Goal: Information Seeking & Learning: Learn about a topic

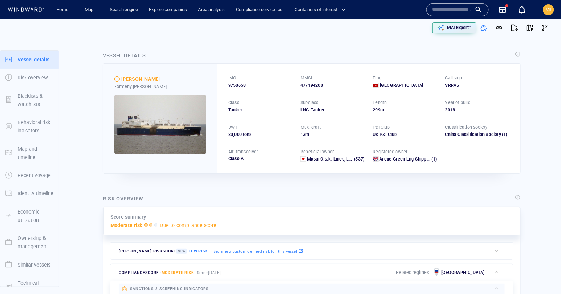
click at [465, 11] on input "text" at bounding box center [452, 10] width 40 height 10
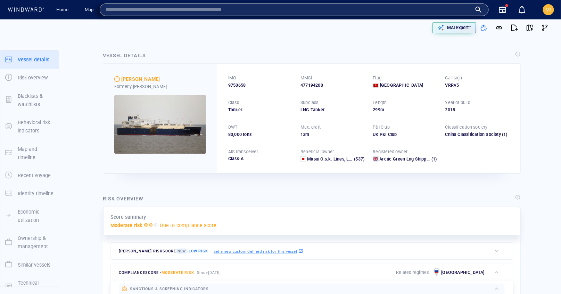
paste input "*******"
type input "*******"
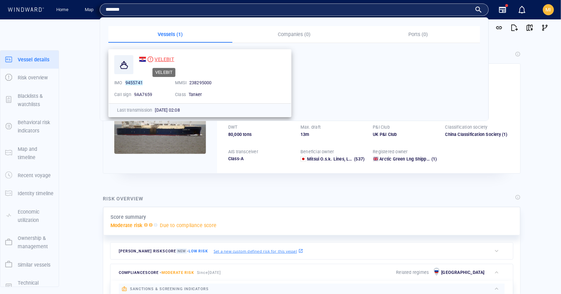
click at [165, 58] on span "VELEBIT" at bounding box center [163, 60] width 19 height 6
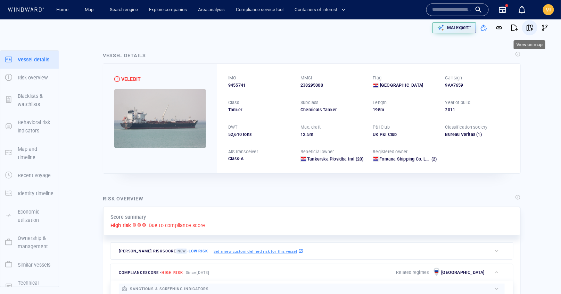
click at [527, 28] on span "button" at bounding box center [529, 27] width 7 height 7
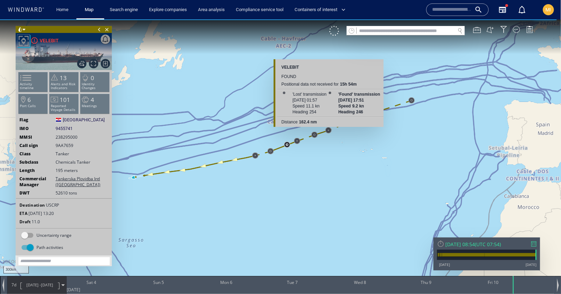
click at [327, 128] on canvas "Map" at bounding box center [280, 153] width 561 height 268
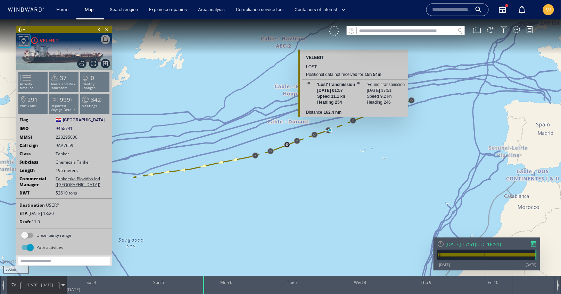
click at [355, 119] on canvas "Map" at bounding box center [280, 153] width 561 height 268
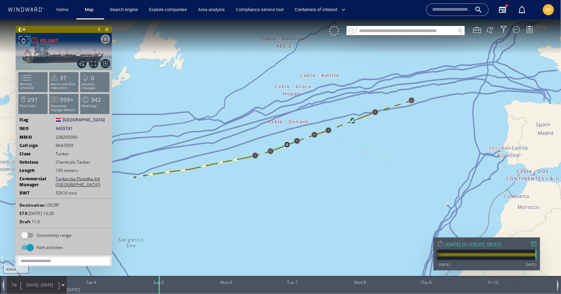
click at [377, 113] on canvas "Map" at bounding box center [280, 153] width 561 height 268
click at [126, 12] on link "Search engine" at bounding box center [124, 10] width 34 height 12
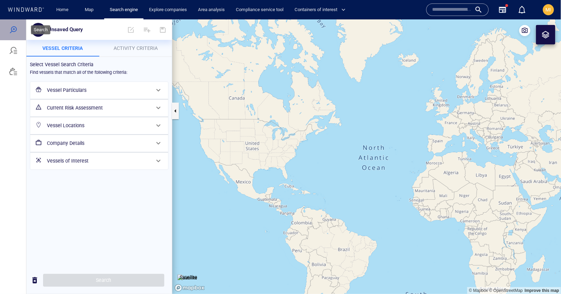
click at [15, 30] on div at bounding box center [13, 29] width 8 height 8
click at [15, 29] on div at bounding box center [13, 29] width 8 height 8
click at [132, 46] on span "Activity Criteria" at bounding box center [135, 48] width 44 height 6
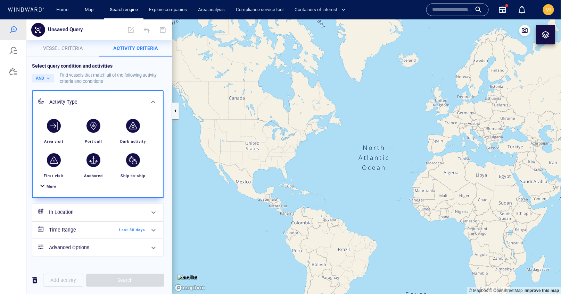
click at [50, 185] on span "More" at bounding box center [52, 186] width 10 height 5
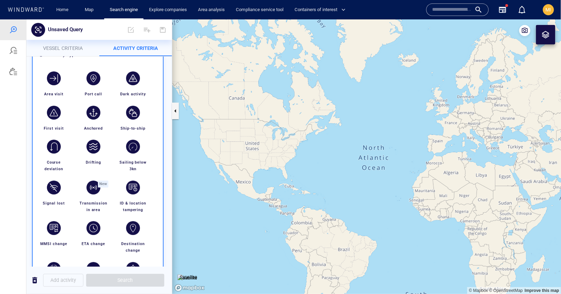
scroll to position [45, 0]
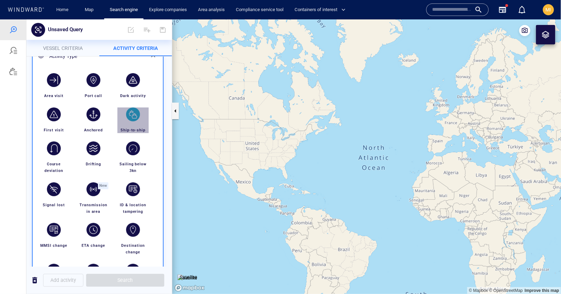
click at [132, 115] on div "button" at bounding box center [133, 114] width 14 height 14
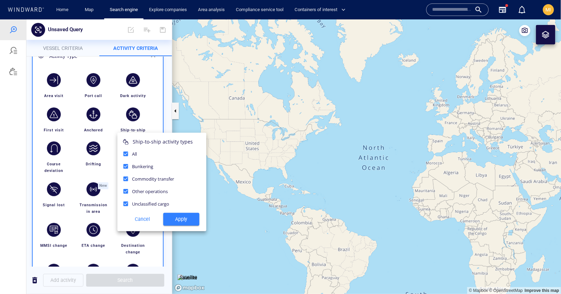
click at [176, 216] on span "Apply" at bounding box center [181, 219] width 25 height 9
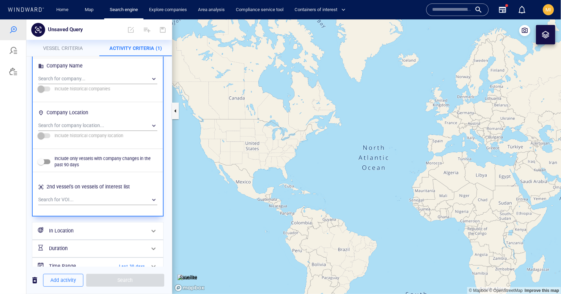
scroll to position [491, 0]
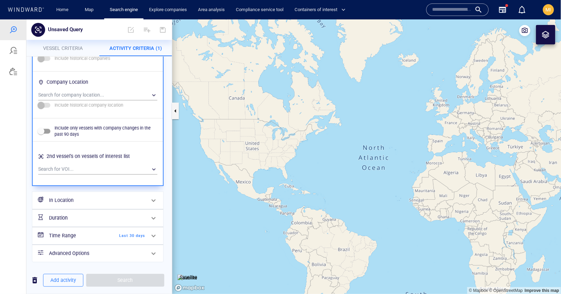
click at [99, 204] on h6 "In Location" at bounding box center [97, 200] width 96 height 9
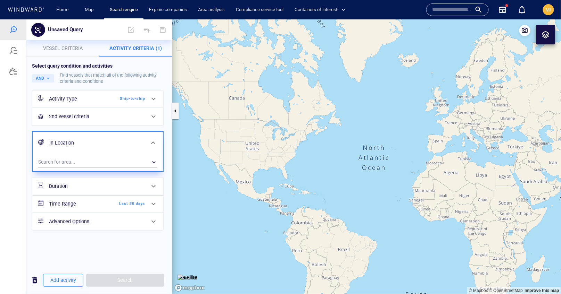
scroll to position [0, 0]
click at [121, 162] on div "​" at bounding box center [97, 162] width 119 height 10
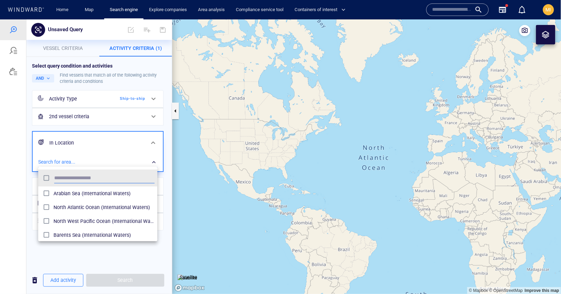
scroll to position [69, 119]
type input "***"
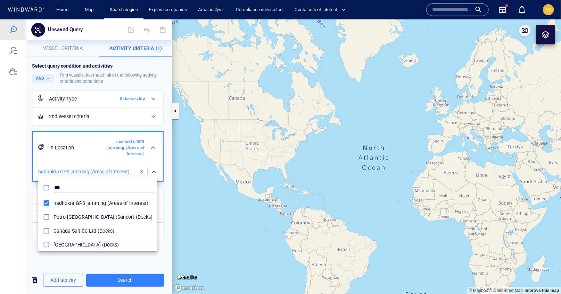
click at [120, 280] on div at bounding box center [280, 156] width 561 height 275
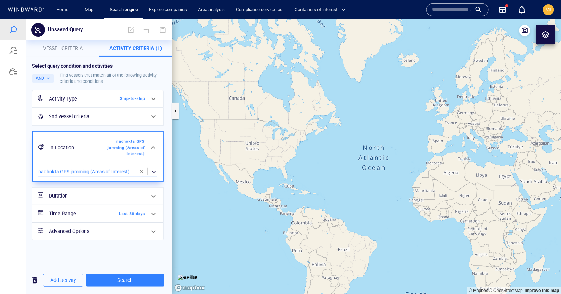
click at [134, 212] on span "Last 30 days" at bounding box center [125, 214] width 40 height 6
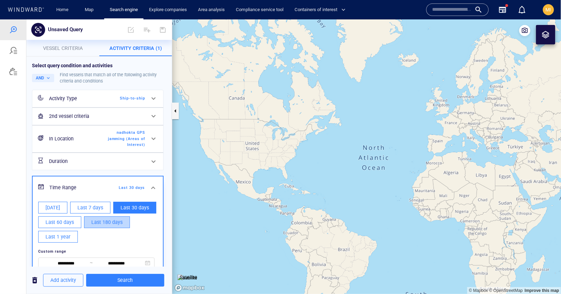
click at [101, 222] on span "Last 180 days" at bounding box center [106, 222] width 31 height 9
click at [65, 262] on input "**********" at bounding box center [66, 264] width 48 height 8
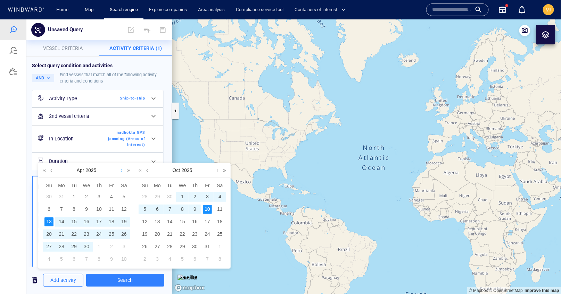
click at [120, 170] on link at bounding box center [121, 170] width 5 height 14
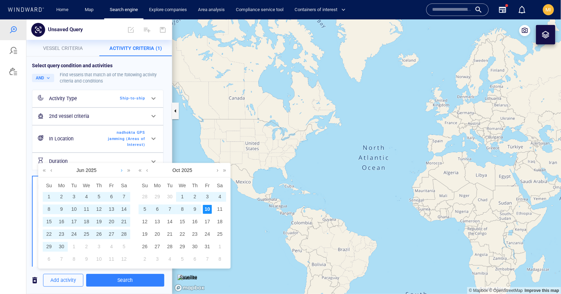
click at [120, 170] on link at bounding box center [121, 170] width 5 height 14
click at [75, 195] on div "1" at bounding box center [73, 196] width 9 height 9
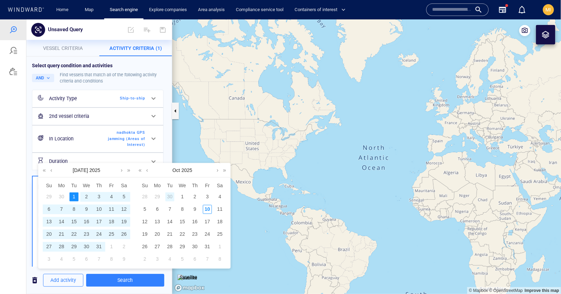
click at [168, 196] on div "30" at bounding box center [169, 196] width 9 height 9
type input "**********"
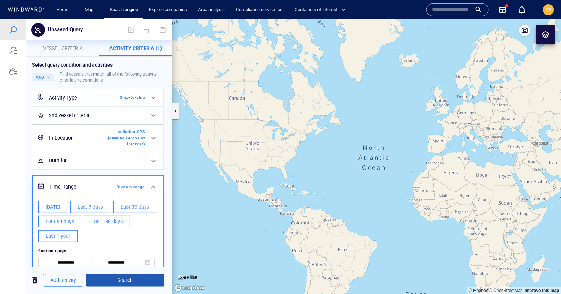
click at [130, 279] on span "Search" at bounding box center [125, 280] width 67 height 9
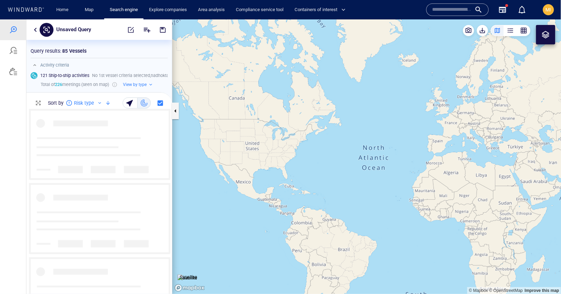
scroll to position [185, 145]
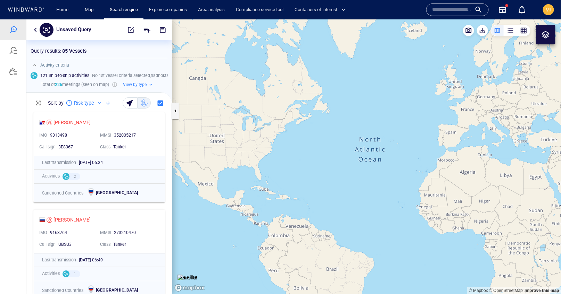
drag, startPoint x: 387, startPoint y: 174, endPoint x: 289, endPoint y: 189, distance: 99.1
click at [289, 189] on canvas "Map" at bounding box center [366, 156] width 389 height 275
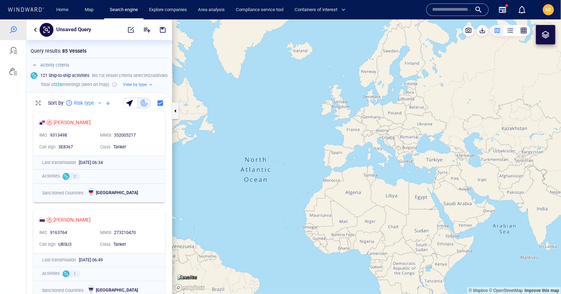
drag, startPoint x: 422, startPoint y: 170, endPoint x: 302, endPoint y: 142, distance: 123.7
click at [304, 141] on canvas "Map" at bounding box center [366, 156] width 389 height 275
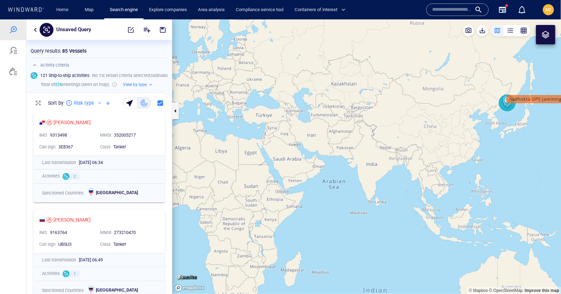
drag, startPoint x: 416, startPoint y: 146, endPoint x: 347, endPoint y: 200, distance: 87.0
click at [348, 200] on canvas "Map" at bounding box center [366, 156] width 389 height 275
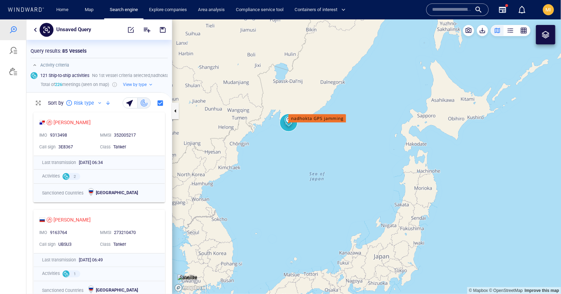
drag, startPoint x: 300, startPoint y: 160, endPoint x: 364, endPoint y: 175, distance: 66.3
click at [349, 196] on canvas "Map" at bounding box center [366, 156] width 389 height 275
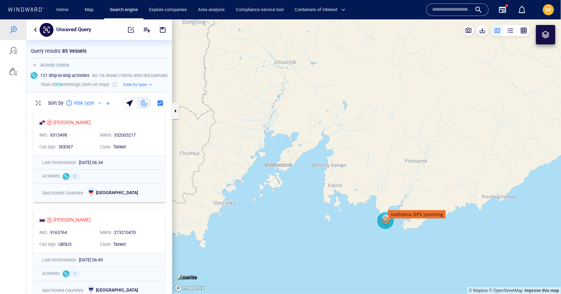
drag, startPoint x: 364, startPoint y: 197, endPoint x: 313, endPoint y: 139, distance: 77.0
click at [315, 140] on canvas "Map" at bounding box center [366, 156] width 389 height 275
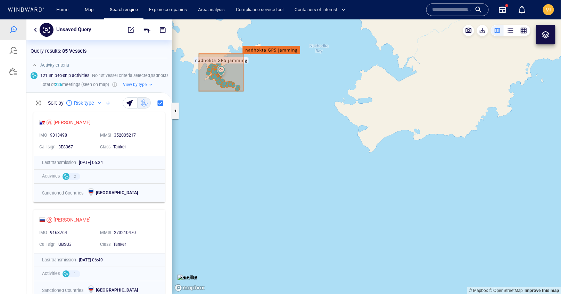
drag, startPoint x: 239, startPoint y: 115, endPoint x: 326, endPoint y: 160, distance: 97.5
click at [326, 160] on canvas "Map" at bounding box center [366, 156] width 389 height 275
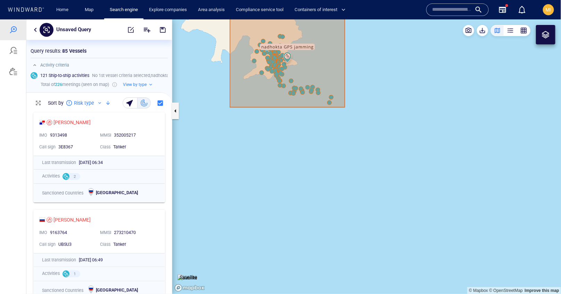
drag, startPoint x: 312, startPoint y: 143, endPoint x: 321, endPoint y: 207, distance: 64.5
click at [321, 206] on canvas "Map" at bounding box center [366, 156] width 389 height 275
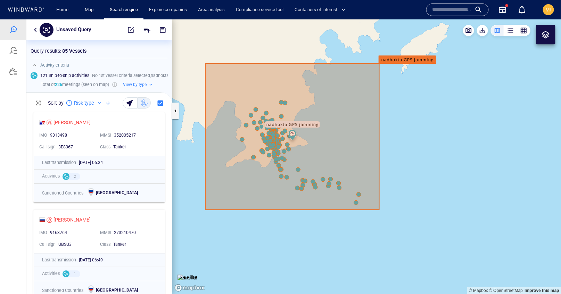
click at [541, 35] on div at bounding box center [545, 34] width 19 height 19
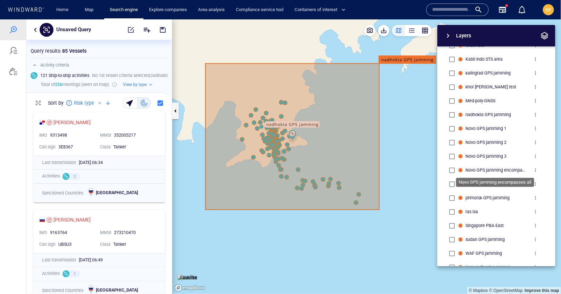
scroll to position [530, 0]
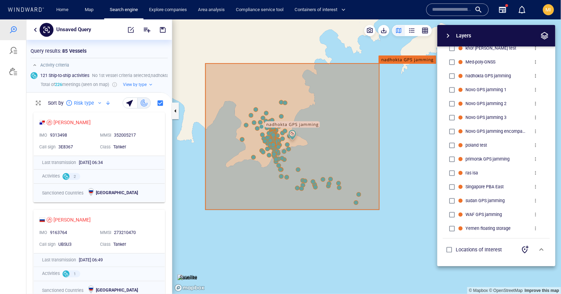
click at [406, 133] on div "Layers System Areas International Waters Straits Exclusive Economic Zones 40NM …" at bounding box center [459, 146] width 191 height 242
click at [449, 36] on span "button" at bounding box center [448, 35] width 8 height 8
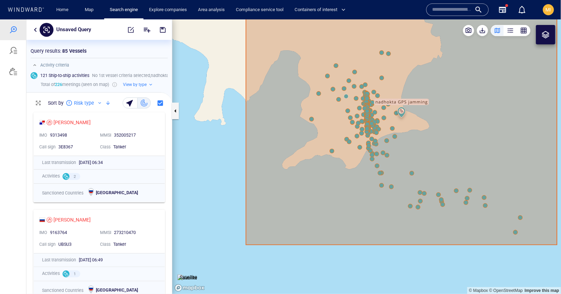
drag, startPoint x: 345, startPoint y: 150, endPoint x: 290, endPoint y: 204, distance: 76.8
click at [290, 203] on canvas "Map" at bounding box center [366, 156] width 389 height 275
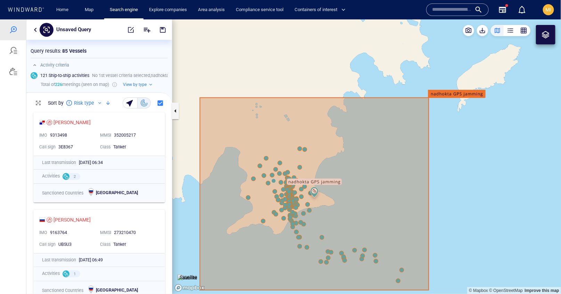
drag, startPoint x: 301, startPoint y: 195, endPoint x: 305, endPoint y: 157, distance: 38.3
click at [305, 158] on canvas "Map" at bounding box center [366, 156] width 389 height 275
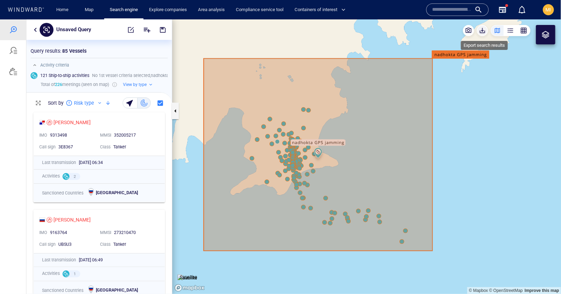
click at [483, 29] on span "button" at bounding box center [482, 30] width 7 height 7
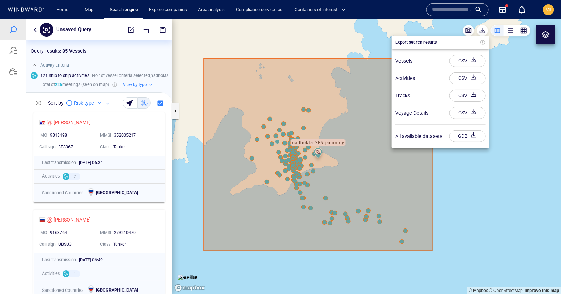
click at [462, 136] on div "GDB" at bounding box center [462, 135] width 12 height 11
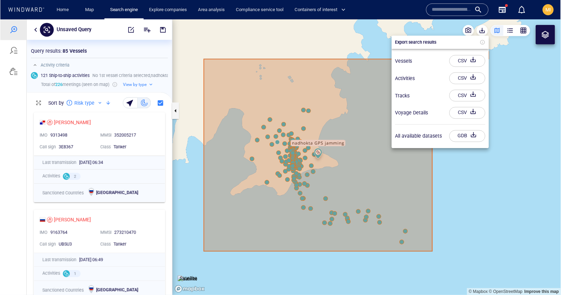
scroll to position [186, 145]
click at [61, 11] on link "Home" at bounding box center [63, 10] width 18 height 12
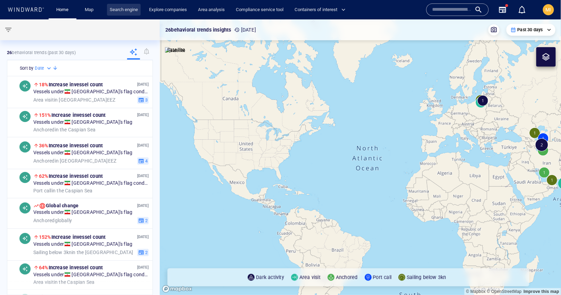
click at [132, 10] on link "Search engine" at bounding box center [124, 10] width 34 height 12
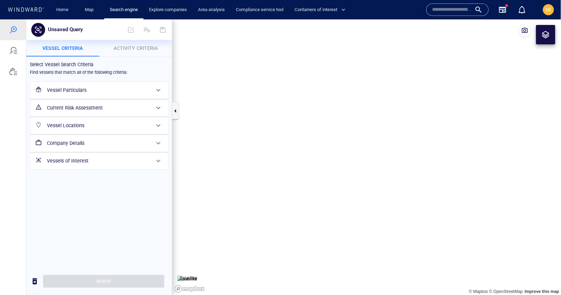
click at [89, 89] on h6 "Vessel Particulars" at bounding box center [98, 90] width 103 height 9
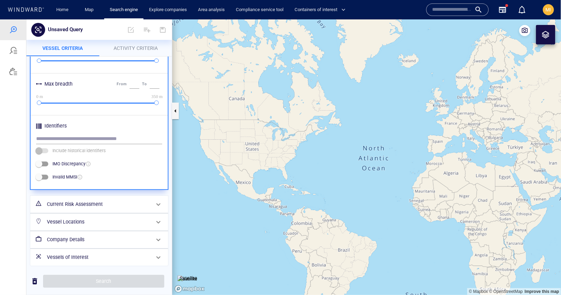
scroll to position [287, 0]
click at [84, 202] on h6 "Current Risk Assessment" at bounding box center [98, 203] width 103 height 9
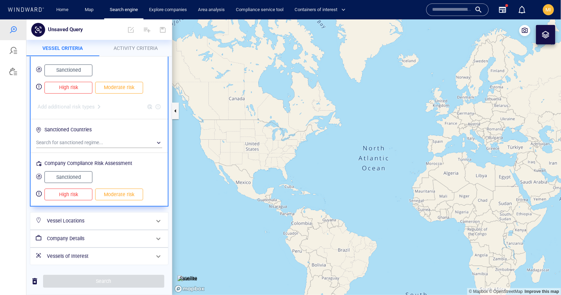
scroll to position [0, 0]
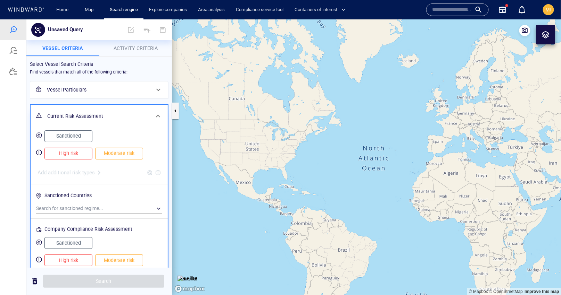
click at [73, 135] on span "Sanctioned" at bounding box center [68, 136] width 33 height 9
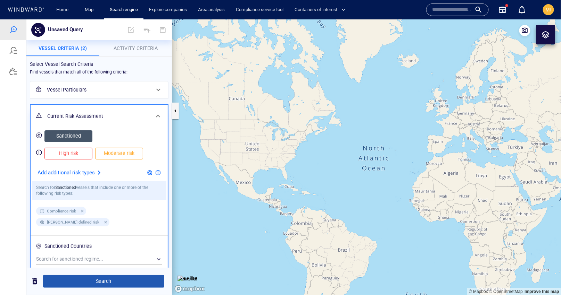
click at [116, 278] on span "Search" at bounding box center [104, 281] width 110 height 9
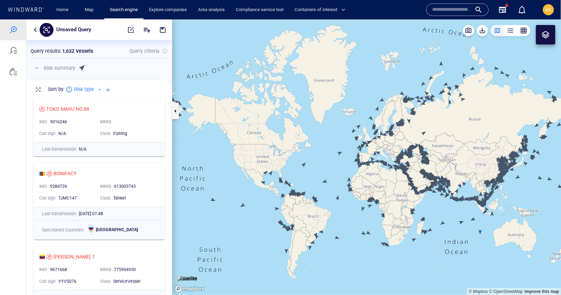
scroll to position [200, 145]
click at [126, 8] on link "Search engine" at bounding box center [124, 10] width 34 height 12
click at [131, 29] on span "button" at bounding box center [130, 29] width 7 height 7
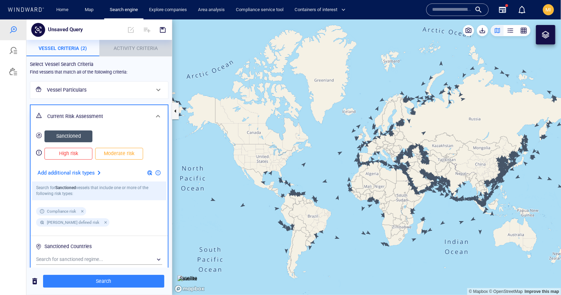
click at [144, 49] on span "Activity Criteria" at bounding box center [135, 48] width 44 height 6
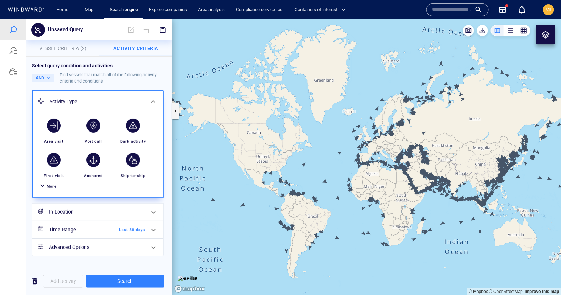
click at [54, 183] on div "More" at bounding box center [52, 186] width 10 height 7
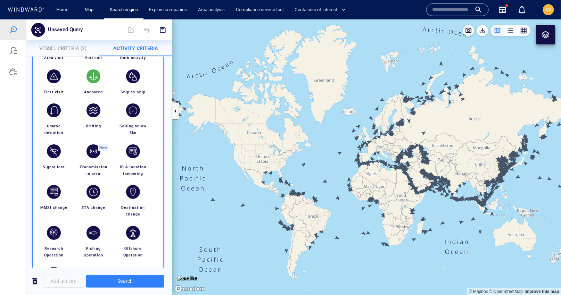
scroll to position [103, 0]
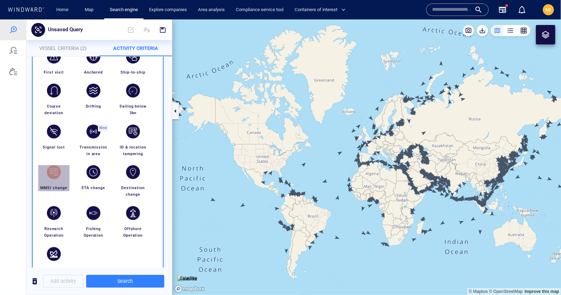
click at [57, 170] on div "button" at bounding box center [54, 172] width 14 height 14
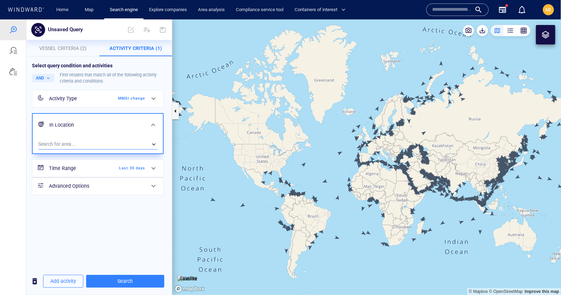
click at [110, 144] on div "​" at bounding box center [97, 144] width 119 height 10
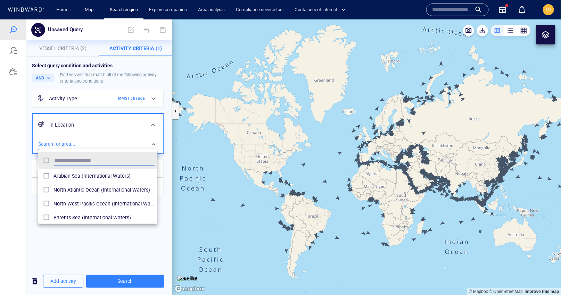
scroll to position [69, 119]
click at [100, 102] on div at bounding box center [280, 157] width 561 height 276
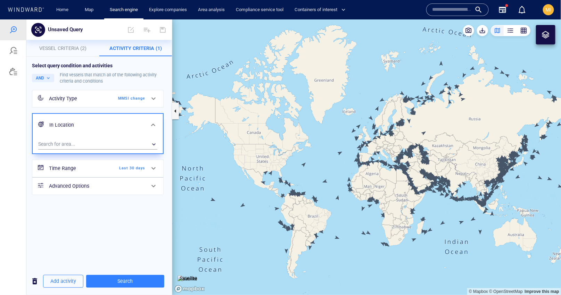
click at [145, 210] on div "Select query condition and activities AND Find vessels that match all of the fo…" at bounding box center [98, 161] width 145 height 211
click at [153, 123] on span at bounding box center [153, 124] width 8 height 8
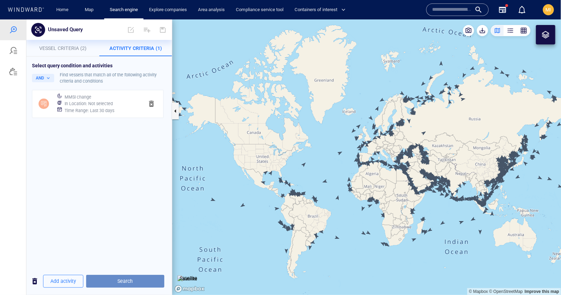
click at [124, 279] on span "Search" at bounding box center [125, 281] width 67 height 9
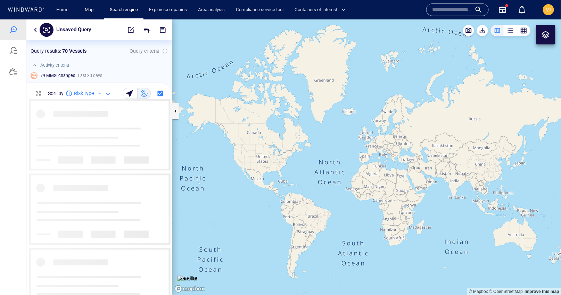
scroll to position [195, 145]
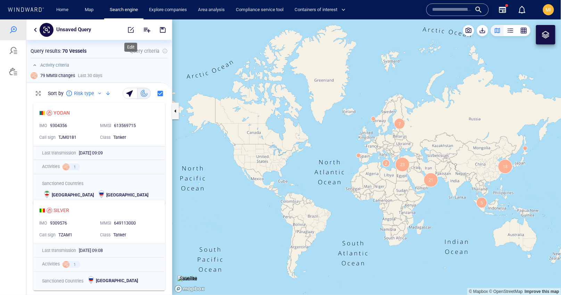
click at [132, 30] on span "button" at bounding box center [130, 29] width 7 height 7
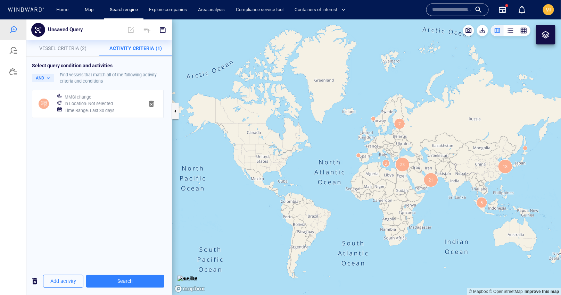
click at [75, 50] on span "Vessel Criteria (2)" at bounding box center [62, 48] width 47 height 6
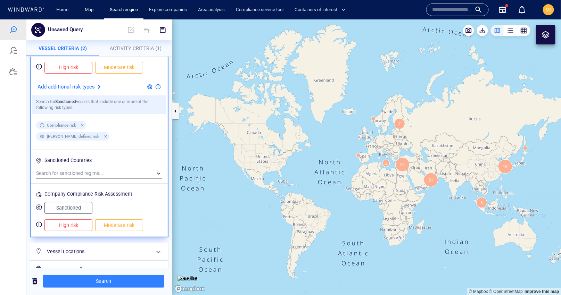
scroll to position [106, 0]
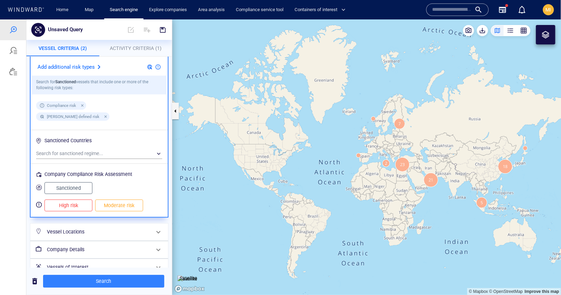
click at [115, 263] on h6 "Vessels of Interest" at bounding box center [98, 267] width 103 height 9
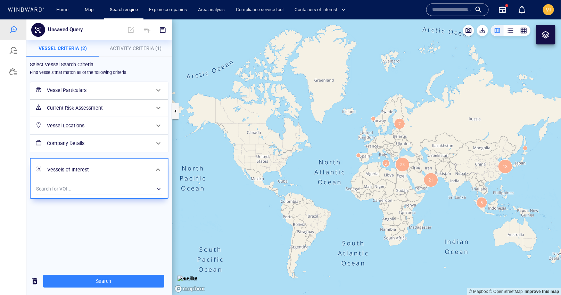
scroll to position [0, 0]
click at [103, 187] on div "​" at bounding box center [99, 189] width 126 height 10
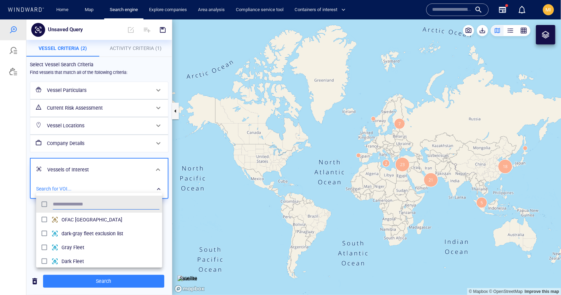
scroll to position [69, 126]
click at [117, 145] on div at bounding box center [280, 157] width 561 height 276
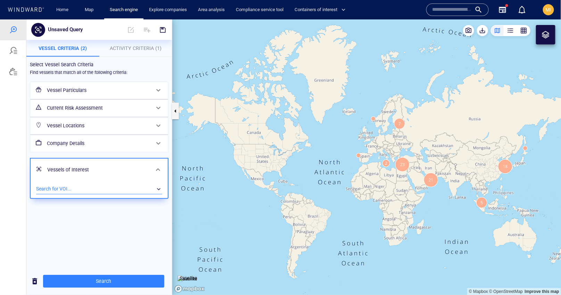
click at [101, 155] on div "Vessel Particulars Current Risk Assessment Vessel Locations Company Details Ves…" at bounding box center [99, 139] width 144 height 123
click at [133, 49] on span "Activity Criteria (1)" at bounding box center [136, 48] width 52 height 6
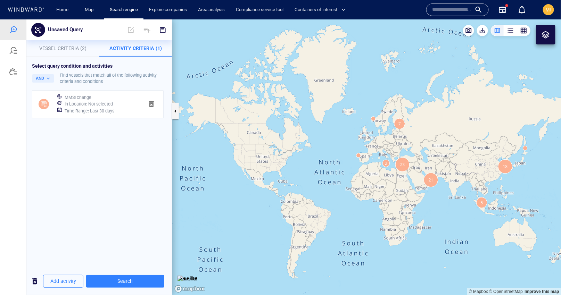
click at [153, 103] on span "button" at bounding box center [151, 104] width 8 height 8
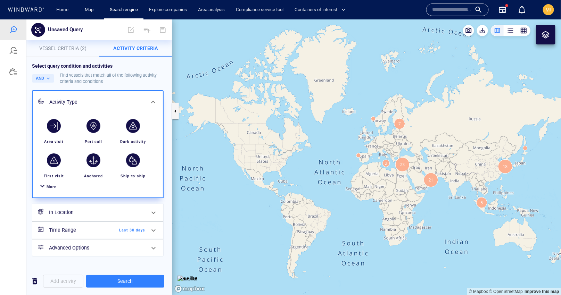
click at [68, 49] on span "Vessel Criteria (2)" at bounding box center [62, 48] width 47 height 6
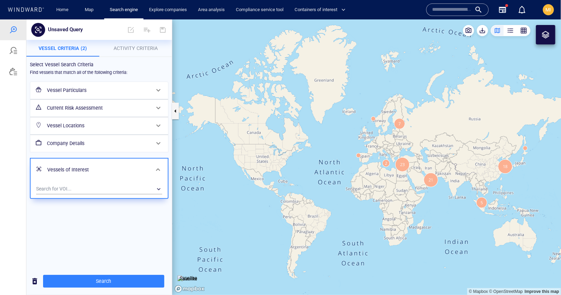
click at [137, 47] on span "Activity Criteria" at bounding box center [135, 48] width 44 height 6
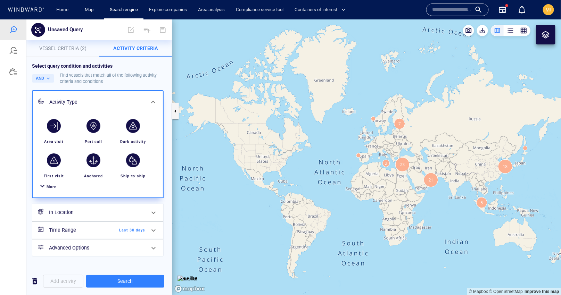
click at [54, 185] on span "More" at bounding box center [52, 186] width 10 height 5
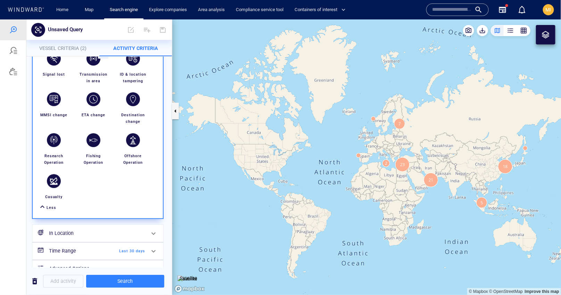
scroll to position [189, 0]
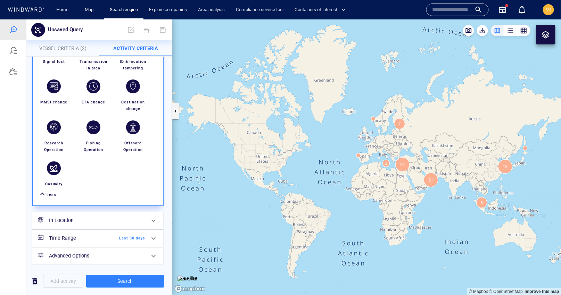
click at [56, 84] on div "button" at bounding box center [54, 86] width 14 height 14
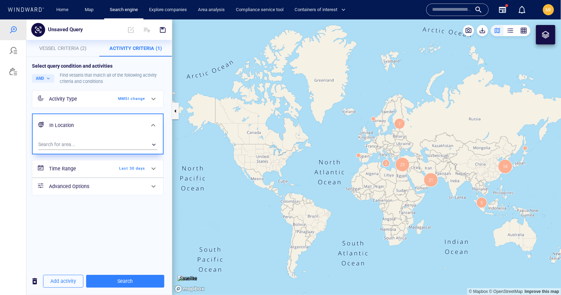
click at [128, 167] on span "Last 30 days" at bounding box center [125, 168] width 40 height 6
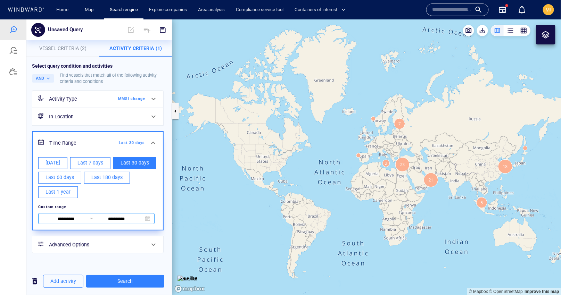
click at [70, 218] on input "**********" at bounding box center [66, 219] width 48 height 8
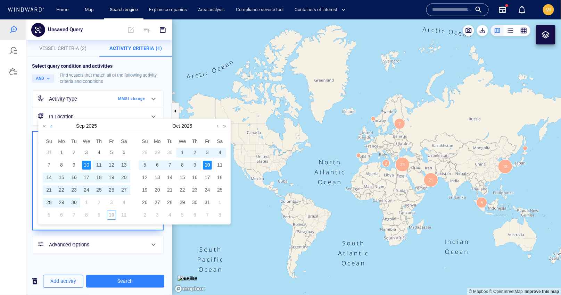
click at [51, 127] on link at bounding box center [51, 126] width 5 height 14
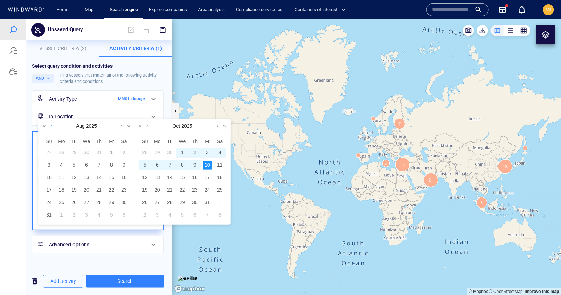
click at [51, 127] on link at bounding box center [51, 126] width 5 height 14
click at [74, 150] on div "1" at bounding box center [73, 152] width 9 height 9
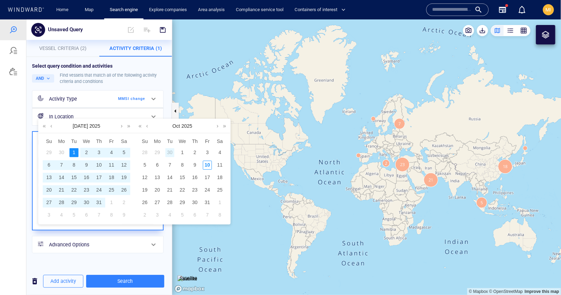
click at [169, 150] on div "30" at bounding box center [169, 152] width 9 height 9
type input "**********"
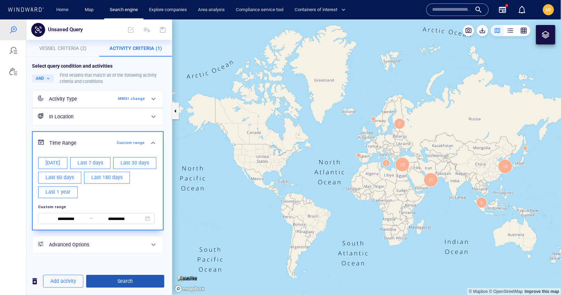
click at [129, 281] on span "Search" at bounding box center [125, 281] width 67 height 9
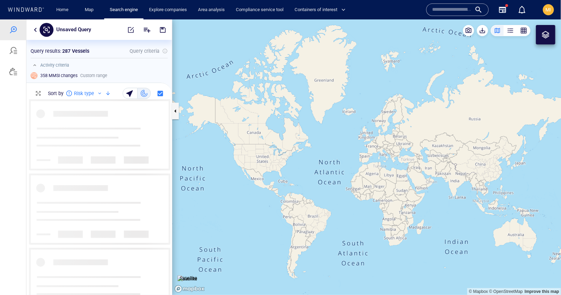
scroll to position [195, 145]
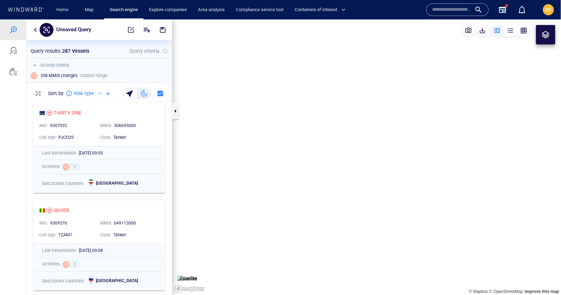
scroll to position [195, 145]
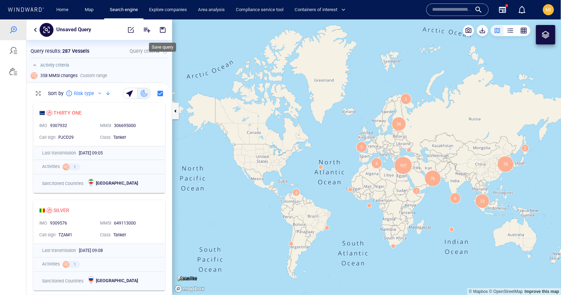
click at [163, 30] on span "button" at bounding box center [162, 29] width 7 height 7
type input "**********"
click at [95, 26] on p "MMSI change q325" at bounding box center [78, 29] width 45 height 9
type input "**********"
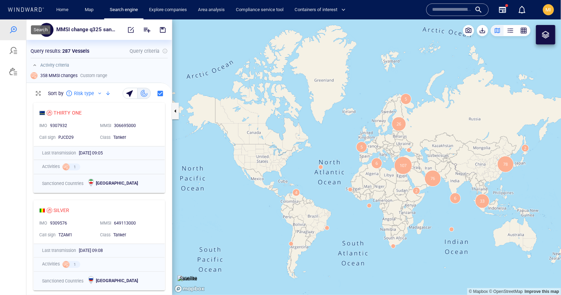
click at [12, 29] on div at bounding box center [13, 29] width 8 height 8
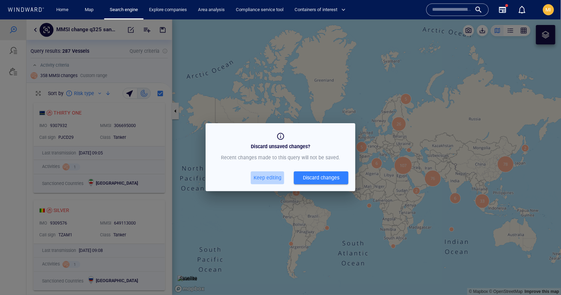
click at [269, 178] on span "Keep editing" at bounding box center [267, 177] width 28 height 9
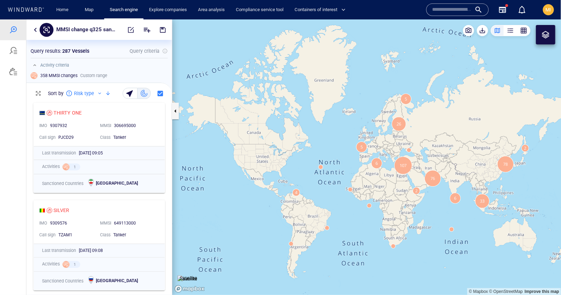
click at [122, 26] on div at bounding box center [144, 29] width 52 height 17
click at [14, 71] on div at bounding box center [13, 71] width 8 height 8
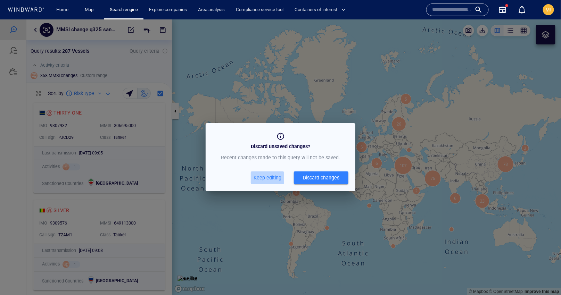
click at [275, 178] on span "Keep editing" at bounding box center [267, 177] width 28 height 9
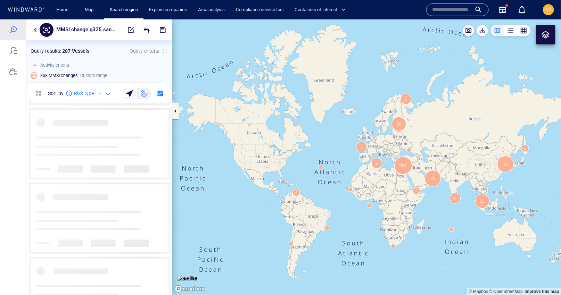
scroll to position [3027, 0]
click at [128, 67] on div "Activity criteria" at bounding box center [99, 65] width 137 height 8
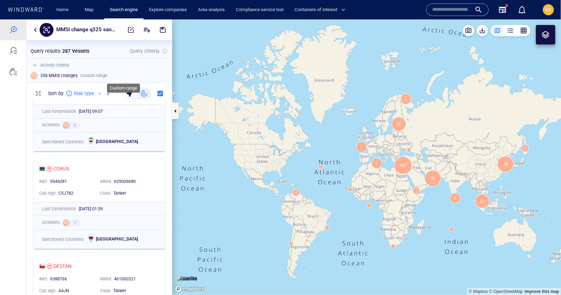
click at [93, 76] on span "Custom range" at bounding box center [93, 75] width 27 height 6
click at [13, 30] on div at bounding box center [13, 29] width 8 height 8
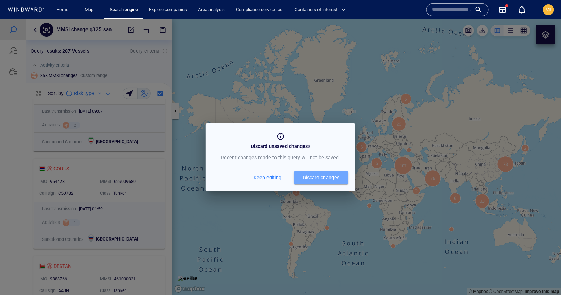
click at [311, 180] on div "Discard changes" at bounding box center [321, 177] width 36 height 9
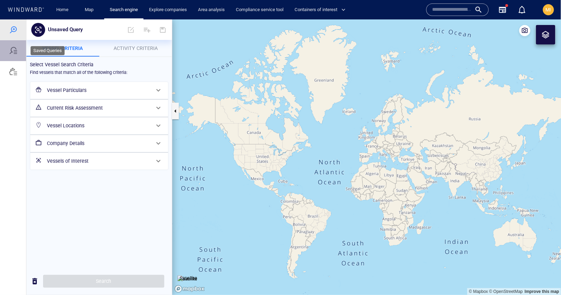
click at [15, 51] on div at bounding box center [13, 50] width 8 height 8
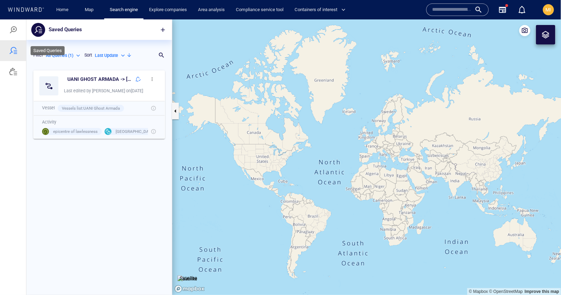
scroll to position [228, 145]
click at [163, 29] on span "button" at bounding box center [162, 29] width 7 height 7
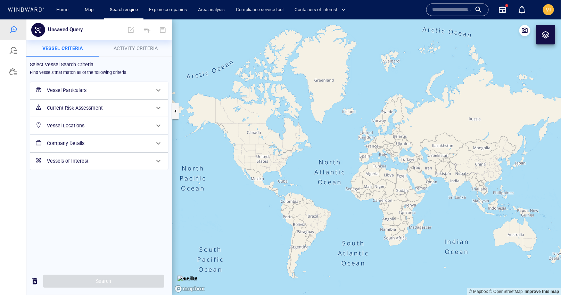
click at [84, 89] on h6 "Vessel Particulars" at bounding box center [98, 90] width 103 height 9
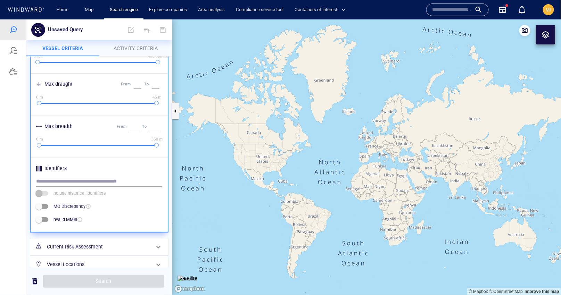
scroll to position [287, 0]
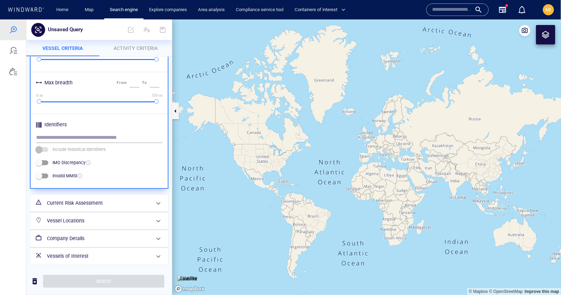
click at [90, 202] on h6 "Current Risk Assessment" at bounding box center [98, 203] width 103 height 9
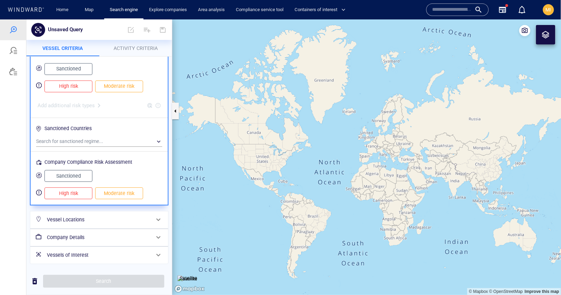
scroll to position [0, 0]
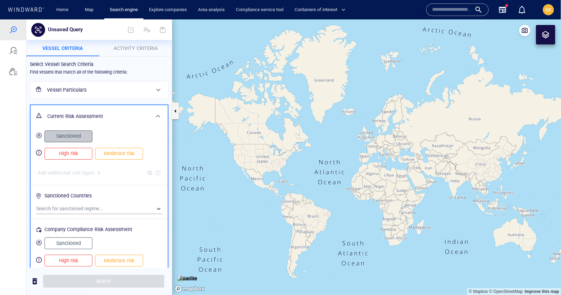
click at [75, 136] on span "Sanctioned" at bounding box center [68, 136] width 33 height 9
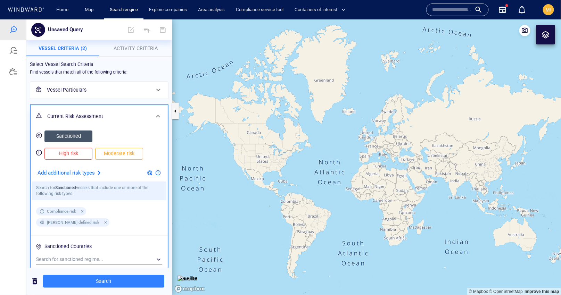
click at [137, 84] on div "Vessel Particulars" at bounding box center [98, 90] width 109 height 14
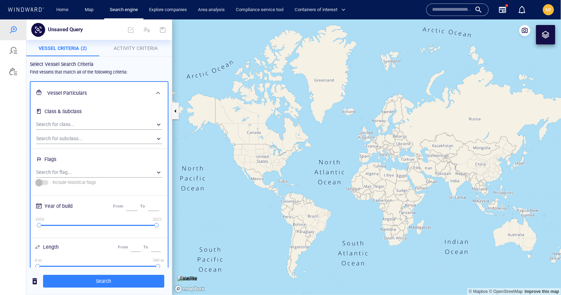
click at [138, 47] on span "Activity Criteria" at bounding box center [135, 48] width 44 height 6
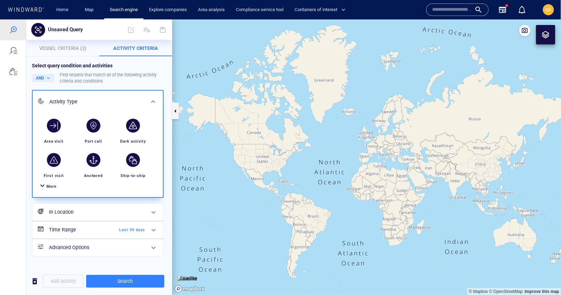
click at [52, 186] on span "More" at bounding box center [52, 186] width 10 height 5
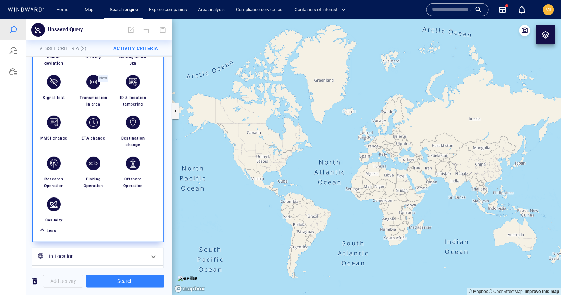
scroll to position [159, 0]
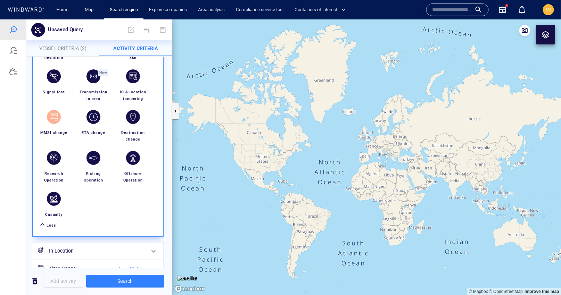
click at [52, 113] on div "button" at bounding box center [54, 117] width 14 height 14
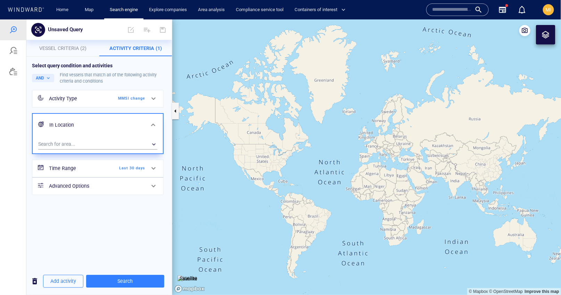
click at [128, 169] on span "Last 30 days" at bounding box center [125, 168] width 40 height 6
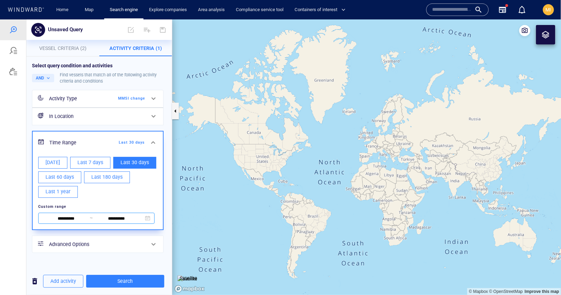
click at [79, 217] on input "**********" at bounding box center [66, 218] width 48 height 8
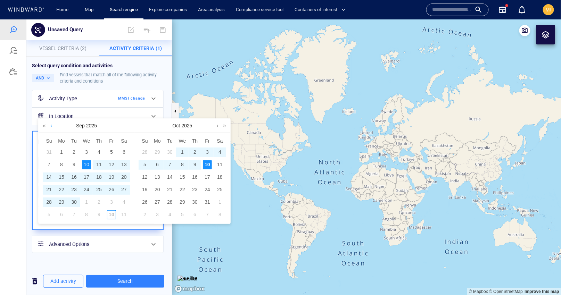
click at [51, 126] on link at bounding box center [51, 125] width 5 height 14
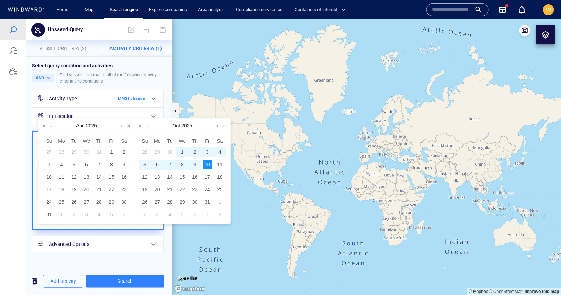
click at [51, 126] on link at bounding box center [51, 125] width 5 height 14
click at [74, 150] on div "1" at bounding box center [73, 152] width 9 height 9
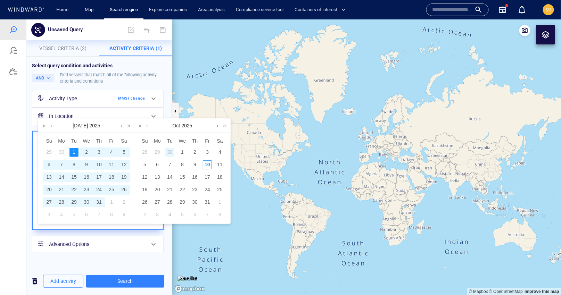
click at [169, 151] on div "30" at bounding box center [169, 152] width 9 height 9
type input "**********"
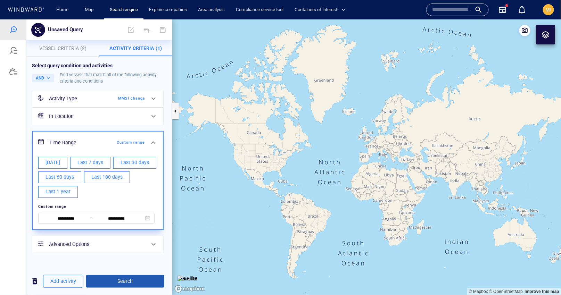
click at [124, 280] on span "Search" at bounding box center [125, 281] width 67 height 9
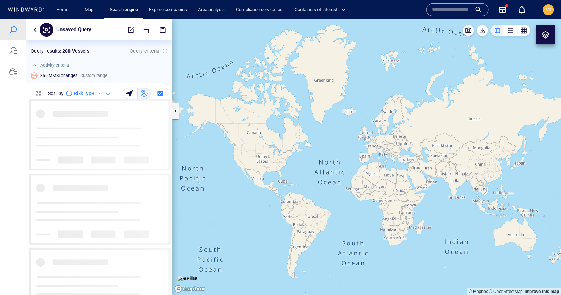
scroll to position [195, 145]
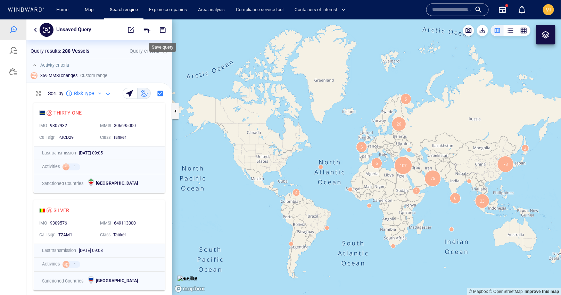
click at [164, 29] on span "button" at bounding box center [162, 29] width 7 height 7
type input "**********"
click at [163, 30] on span "button" at bounding box center [162, 29] width 7 height 7
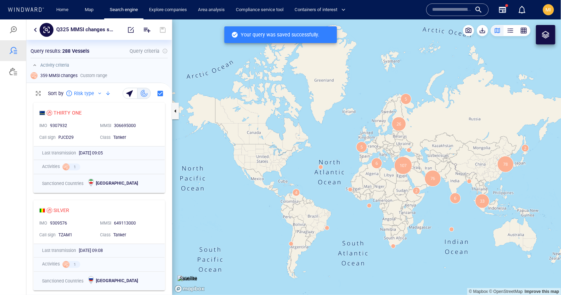
scroll to position [195, 145]
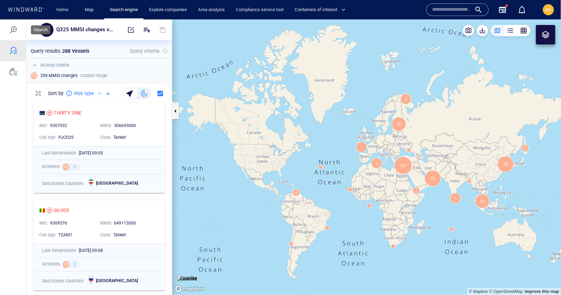
click at [12, 28] on div at bounding box center [13, 29] width 8 height 8
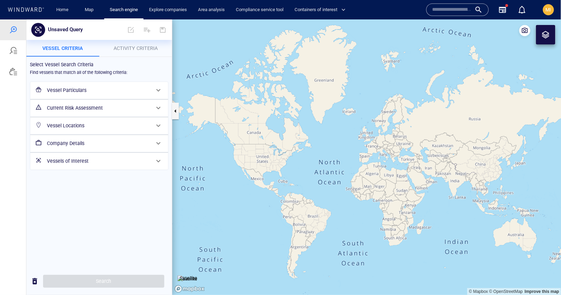
click at [79, 86] on h6 "Vessel Particulars" at bounding box center [98, 90] width 103 height 9
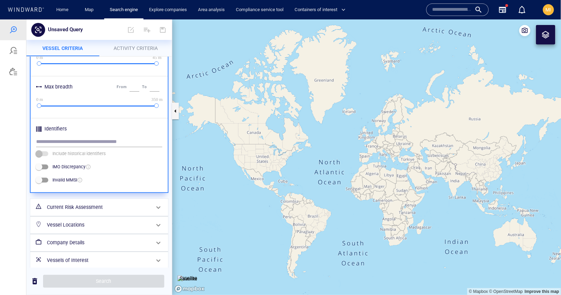
scroll to position [287, 0]
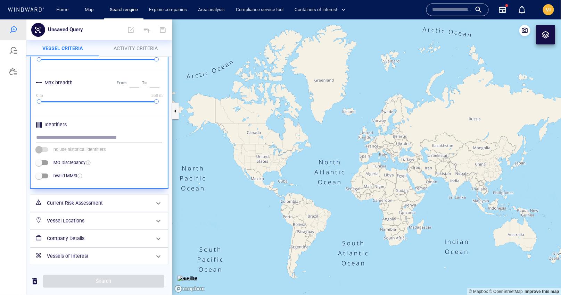
click at [86, 203] on h6 "Current Risk Assessment" at bounding box center [98, 203] width 103 height 9
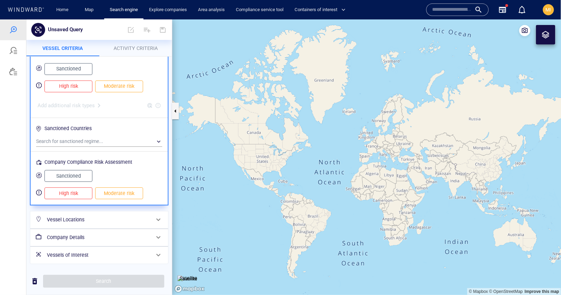
scroll to position [0, 0]
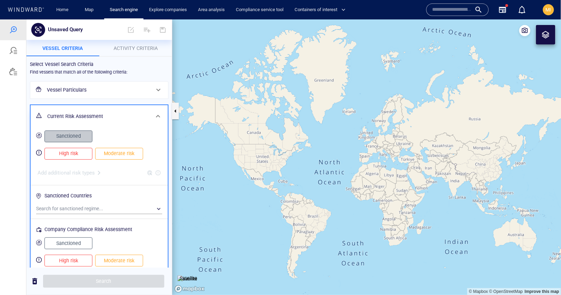
click at [72, 134] on span "Sanctioned" at bounding box center [68, 136] width 33 height 9
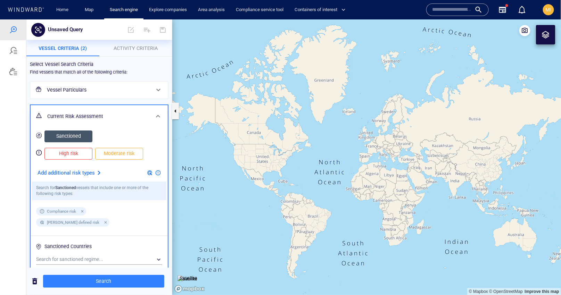
click at [144, 70] on div "Select Vessel Search Criteria" at bounding box center [99, 64] width 144 height 14
click at [142, 47] on span "Activity Criteria" at bounding box center [135, 48] width 44 height 6
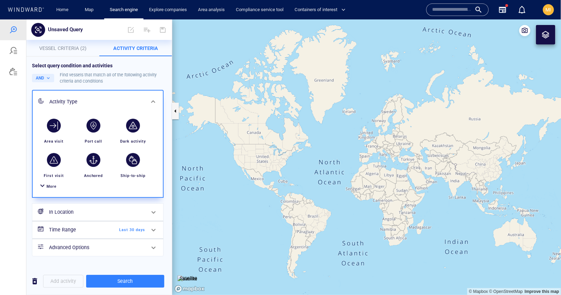
click at [101, 229] on h6 "Time Range" at bounding box center [77, 229] width 56 height 9
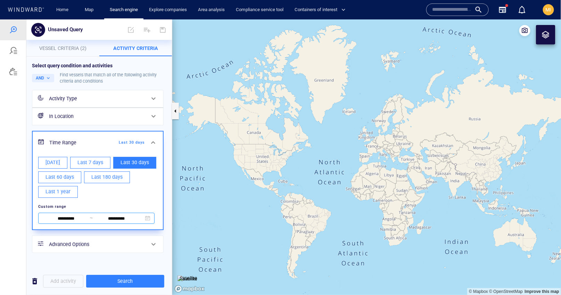
click at [62, 216] on input "**********" at bounding box center [66, 218] width 48 height 8
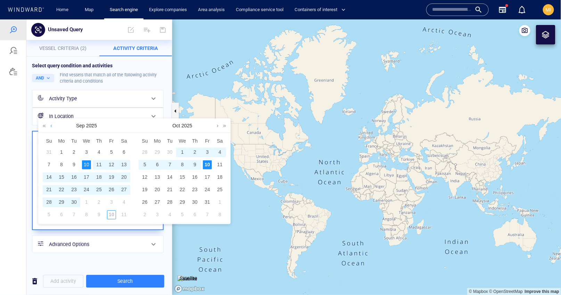
click at [51, 125] on link at bounding box center [51, 125] width 5 height 14
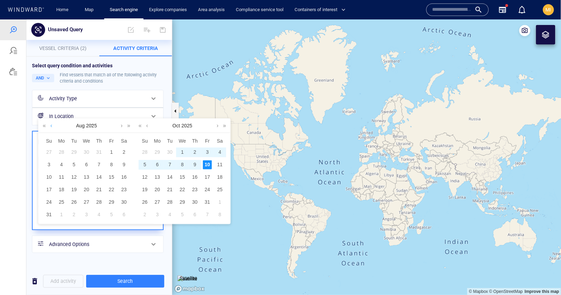
click at [51, 125] on link at bounding box center [51, 125] width 5 height 14
click at [51, 127] on link at bounding box center [51, 125] width 5 height 14
click at [75, 150] on div "1" at bounding box center [73, 152] width 9 height 9
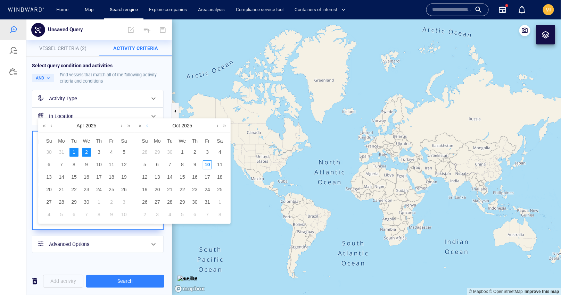
click at [146, 127] on link at bounding box center [146, 125] width 5 height 14
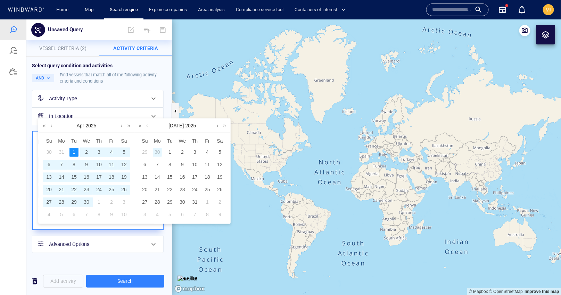
click at [157, 151] on div "30" at bounding box center [157, 152] width 9 height 9
type input "**********"
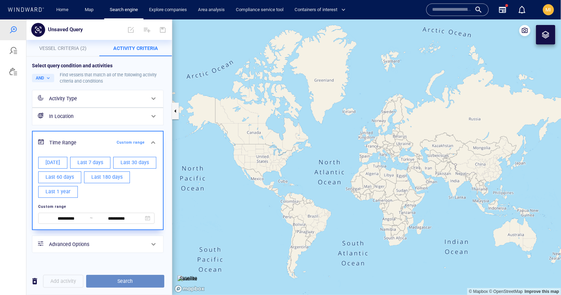
click at [120, 282] on span "Search" at bounding box center [125, 281] width 67 height 9
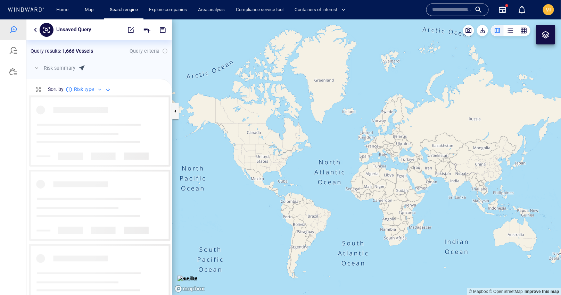
scroll to position [200, 145]
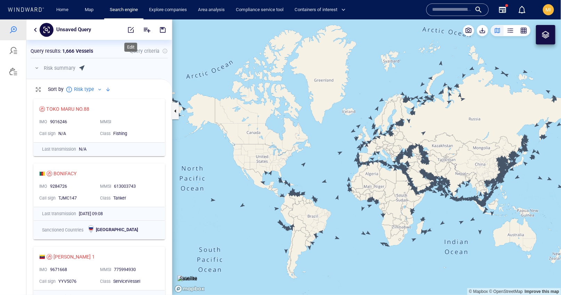
click at [132, 30] on span "button" at bounding box center [130, 29] width 7 height 7
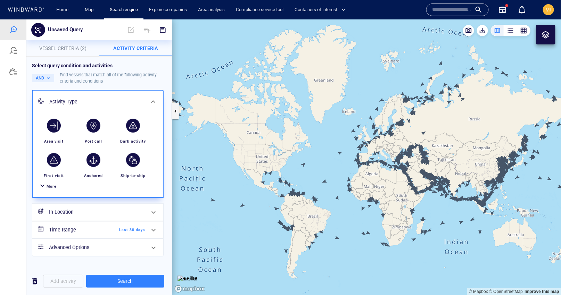
click at [52, 188] on div "More" at bounding box center [52, 186] width 10 height 7
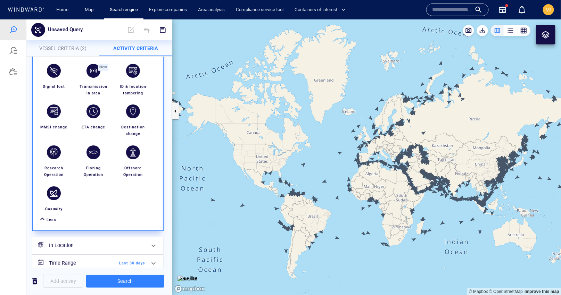
scroll to position [167, 0]
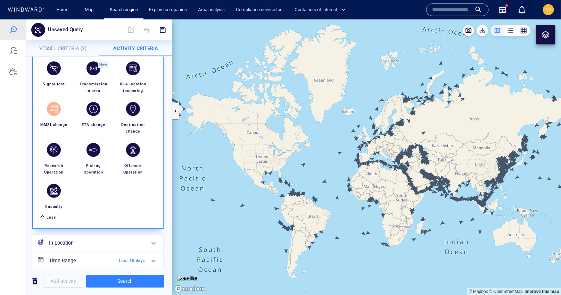
click at [50, 110] on div "button" at bounding box center [54, 109] width 14 height 14
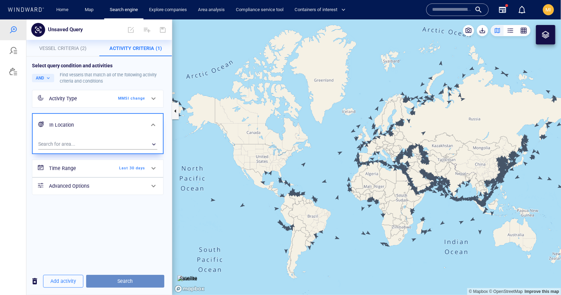
click at [128, 280] on span "Search" at bounding box center [125, 281] width 67 height 9
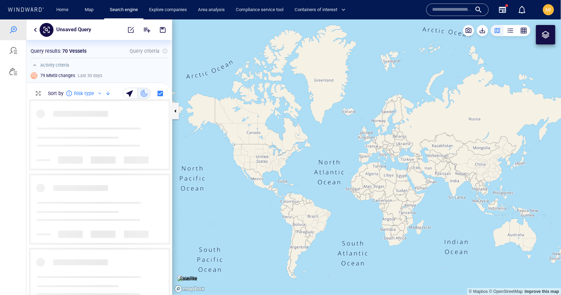
scroll to position [195, 145]
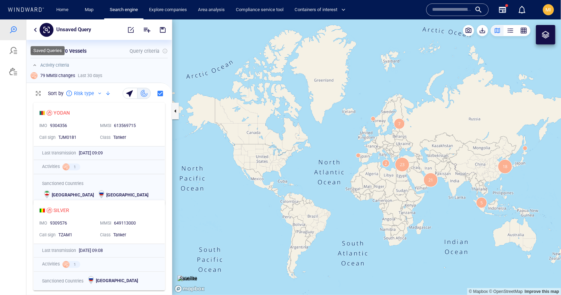
click at [12, 47] on div at bounding box center [13, 50] width 8 height 8
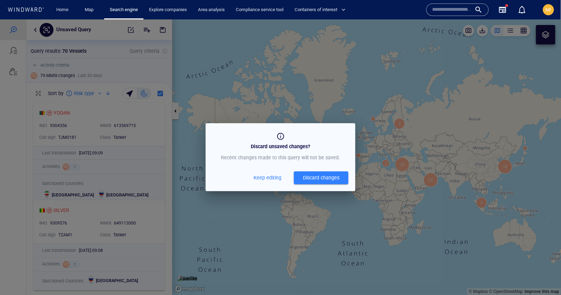
click at [310, 182] on div "Discard changes" at bounding box center [321, 177] width 36 height 9
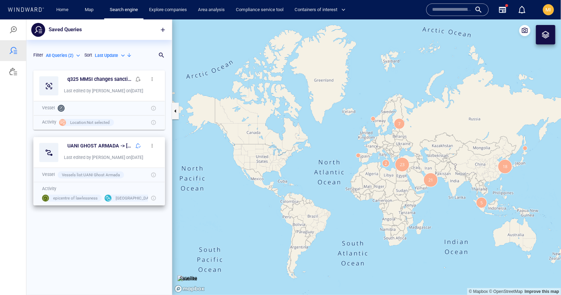
scroll to position [228, 145]
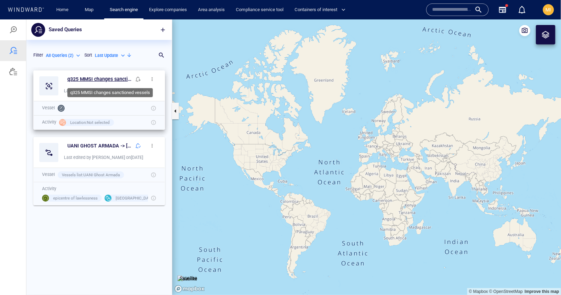
click at [106, 80] on h6 "q325 MMSI changes sanctioned vessels" at bounding box center [99, 79] width 64 height 9
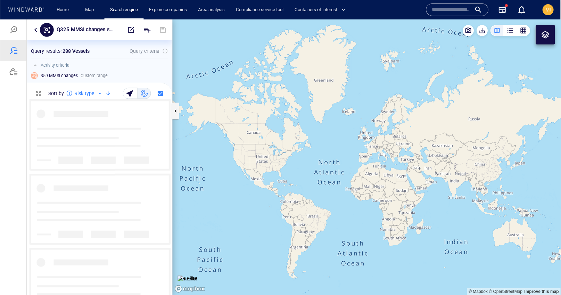
scroll to position [195, 145]
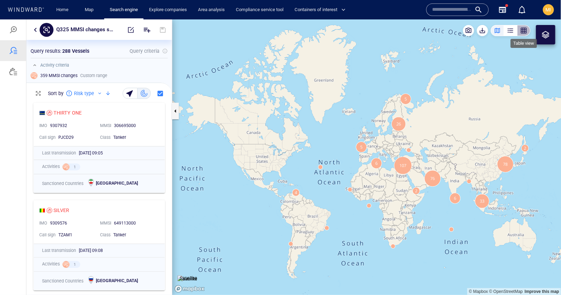
click at [522, 31] on div "button" at bounding box center [523, 30] width 7 height 7
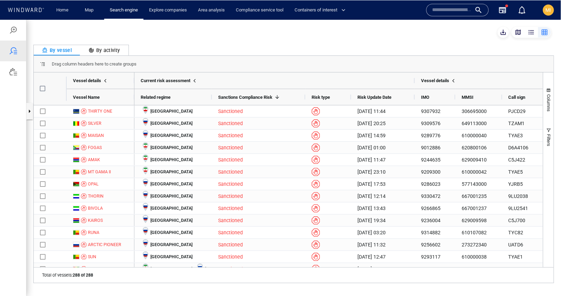
scroll to position [197, 145]
